Goal: Communication & Community: Answer question/provide support

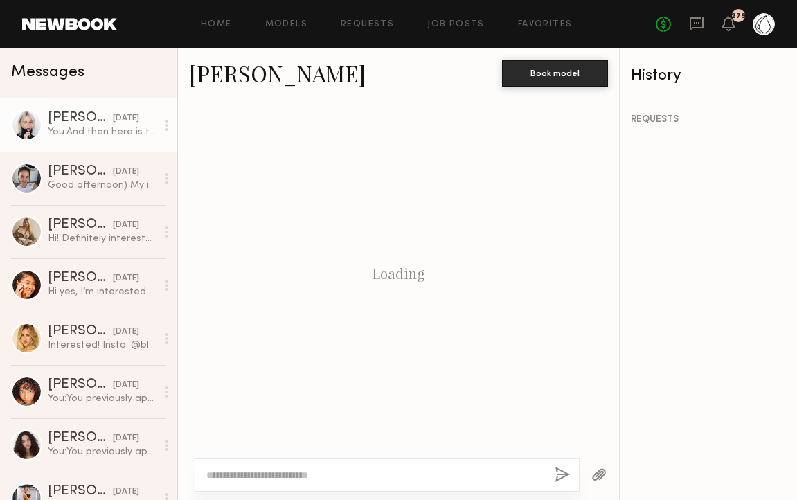
click at [76, 128] on div "You: And then here is the walking down the street voiceover: [URL][DOMAIN_NAME]" at bounding box center [102, 131] width 109 height 13
click at [69, 123] on div "[PERSON_NAME]" at bounding box center [80, 119] width 65 height 14
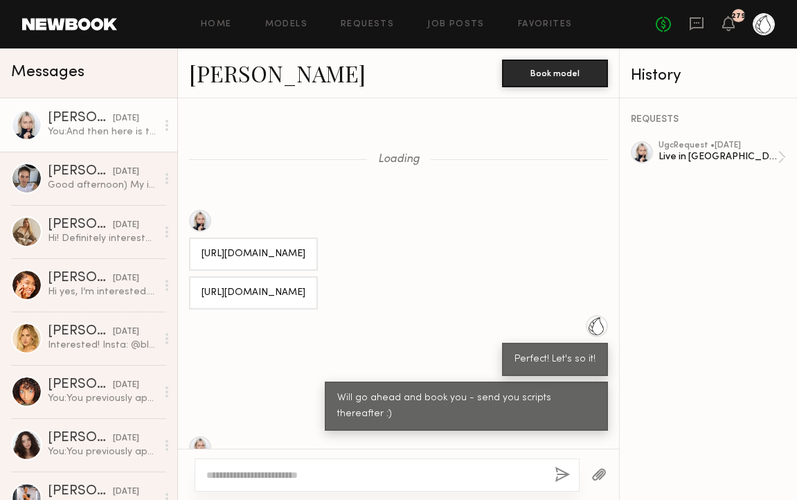
scroll to position [792, 0]
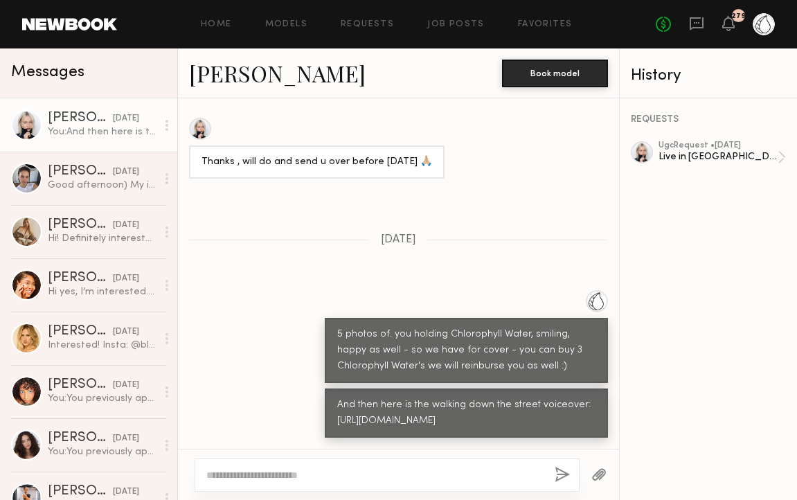
click at [87, 125] on div "You: And then here is the walking down the street voiceover: [URL][DOMAIN_NAME]" at bounding box center [102, 131] width 109 height 13
click at [268, 471] on textarea at bounding box center [374, 475] width 337 height 14
type textarea "**********"
click at [558, 472] on button "button" at bounding box center [562, 475] width 15 height 17
